Goal: Transaction & Acquisition: Purchase product/service

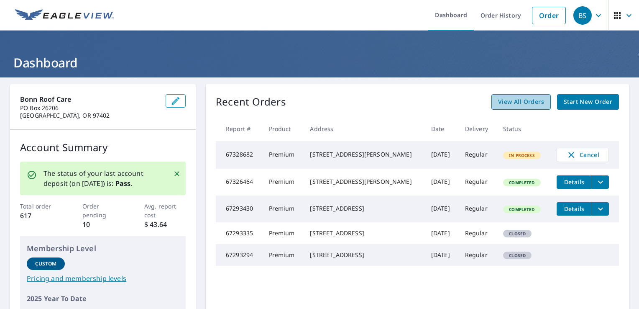
click at [528, 102] on span "View All Orders" at bounding box center [521, 102] width 46 height 10
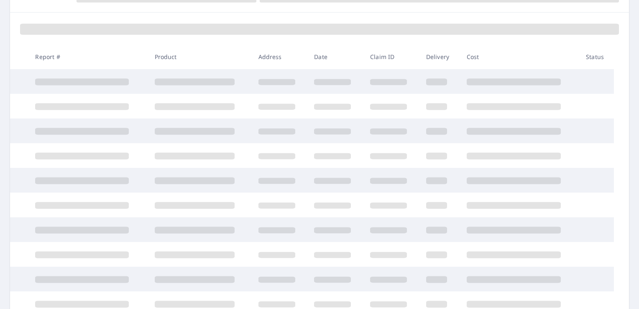
scroll to position [125, 0]
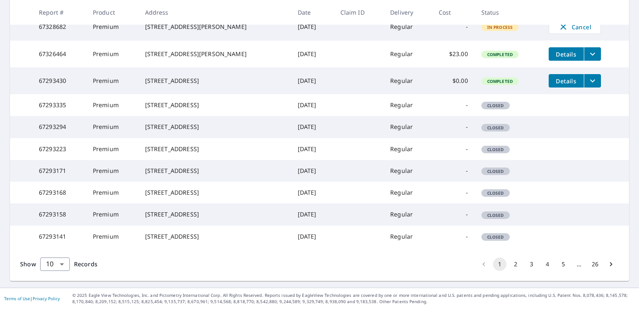
scroll to position [239, 0]
click at [509, 263] on button "2" at bounding box center [515, 263] width 13 height 13
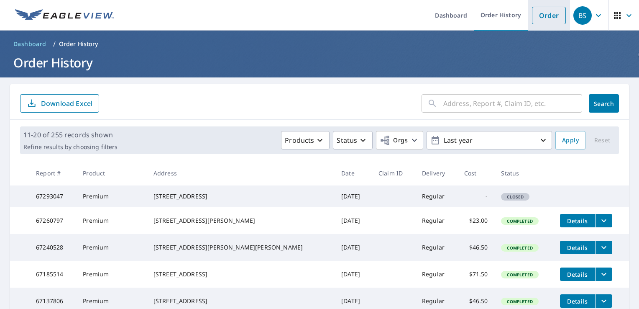
click at [542, 18] on link "Order" at bounding box center [549, 16] width 34 height 18
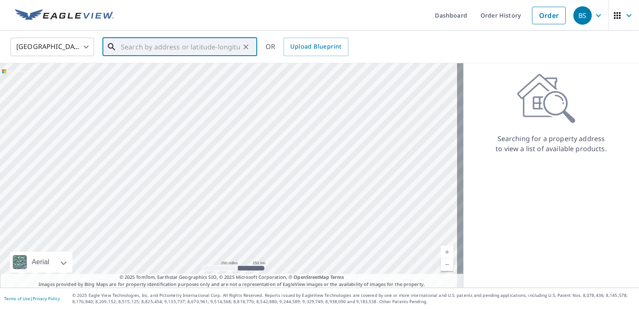
click at [227, 51] on input "text" at bounding box center [180, 46] width 119 height 23
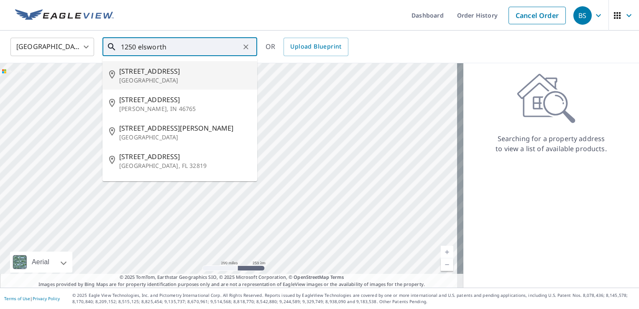
drag, startPoint x: 176, startPoint y: 49, endPoint x: 140, endPoint y: 51, distance: 36.5
click at [140, 51] on input "1250 elsworth" at bounding box center [180, 46] width 119 height 23
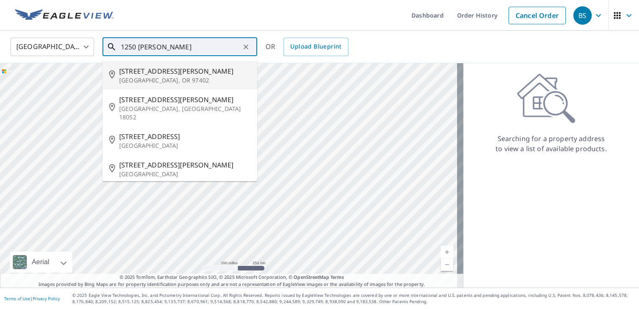
drag, startPoint x: 179, startPoint y: 71, endPoint x: 186, endPoint y: 76, distance: 8.4
click at [179, 71] on span "[STREET_ADDRESS][PERSON_NAME]" at bounding box center [184, 71] width 131 height 10
type input "[STREET_ADDRESS][PERSON_NAME]"
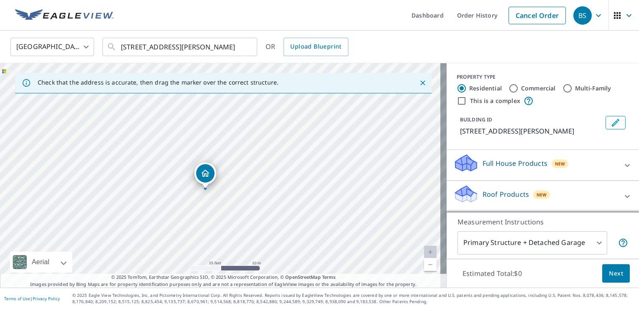
drag, startPoint x: 235, startPoint y: 183, endPoint x: 335, endPoint y: 191, distance: 100.3
click at [237, 180] on div "[STREET_ADDRESS][PERSON_NAME]" at bounding box center [223, 175] width 447 height 224
click at [504, 194] on p "Roof Products" at bounding box center [506, 194] width 46 height 10
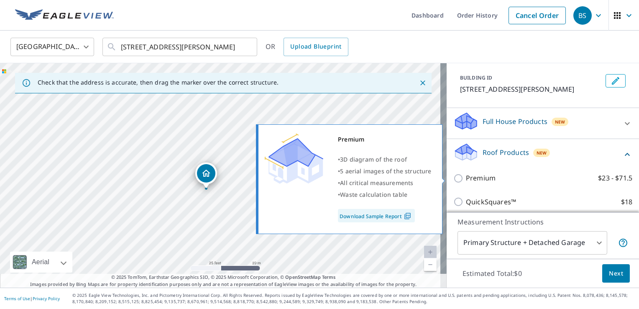
click at [489, 175] on label "Premium $23 - $71.5" at bounding box center [549, 178] width 166 height 10
click at [466, 175] on input "Premium $23 - $71.5" at bounding box center [459, 178] width 13 height 10
checkbox input "true"
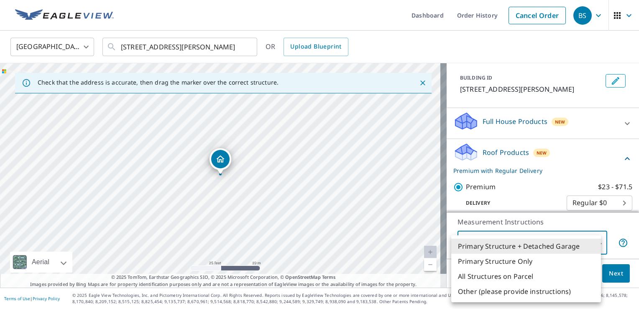
click at [514, 243] on body "BS BS Dashboard Order History Cancel Order BS [GEOGRAPHIC_DATA] [GEOGRAPHIC_DAT…" at bounding box center [319, 154] width 639 height 309
click at [509, 263] on li "Primary Structure Only" at bounding box center [526, 260] width 150 height 15
type input "2"
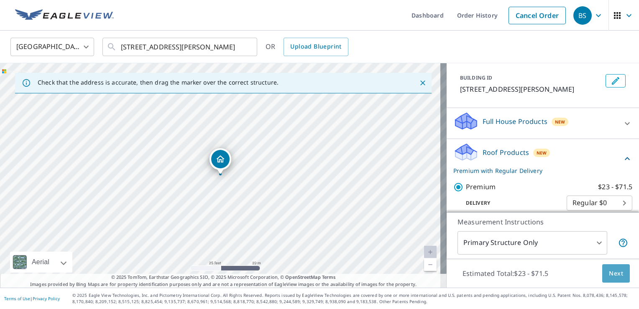
click at [611, 271] on span "Next" at bounding box center [616, 273] width 14 height 10
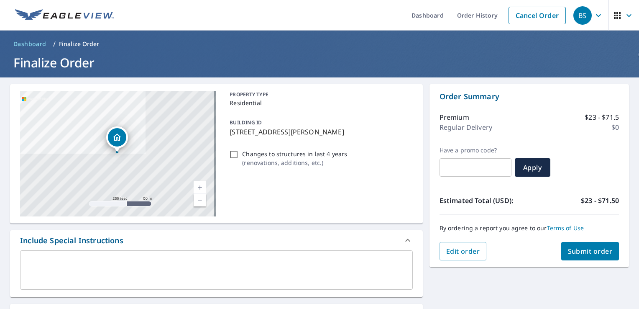
click at [490, 161] on input "text" at bounding box center [476, 167] width 72 height 23
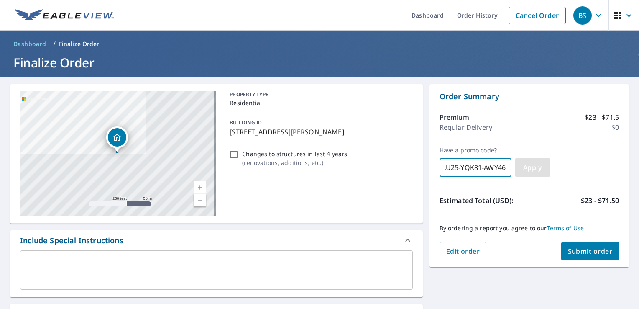
type input "AU25-YQK81-AWY46"
click at [521, 168] on span "Apply" at bounding box center [532, 167] width 22 height 9
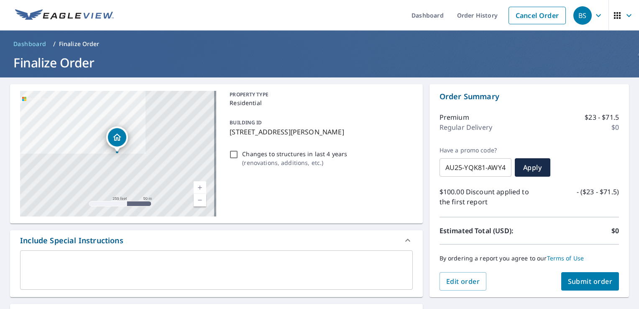
click at [502, 166] on input "AU25-YQK81-AWY46" at bounding box center [476, 167] width 72 height 23
click at [500, 169] on input "AU25-YQK81-AWY46" at bounding box center [476, 167] width 72 height 23
click at [499, 170] on input "AU25-YQK81-AWY46" at bounding box center [476, 167] width 72 height 23
click at [588, 283] on span "Submit order" at bounding box center [590, 280] width 45 height 9
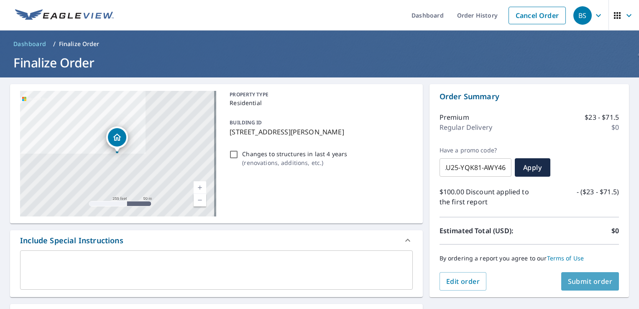
scroll to position [0, 0]
